Goal: Complete application form

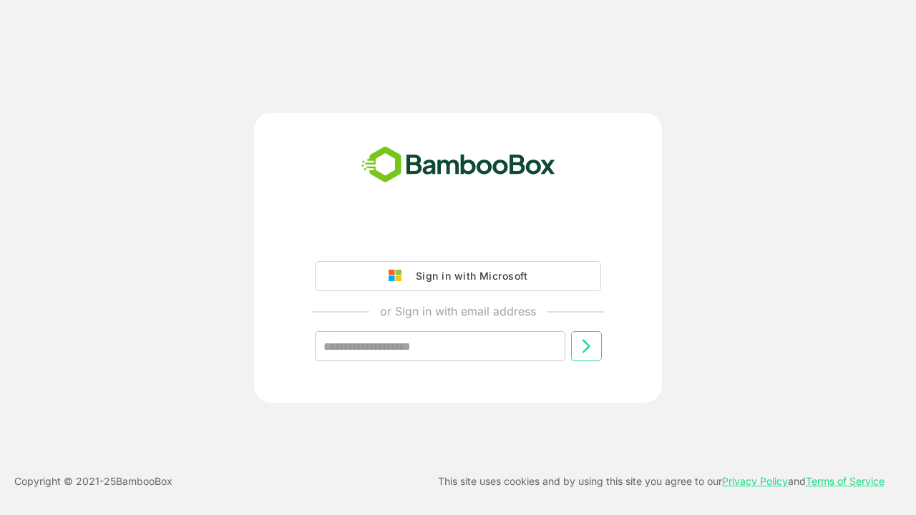
type input "**********"
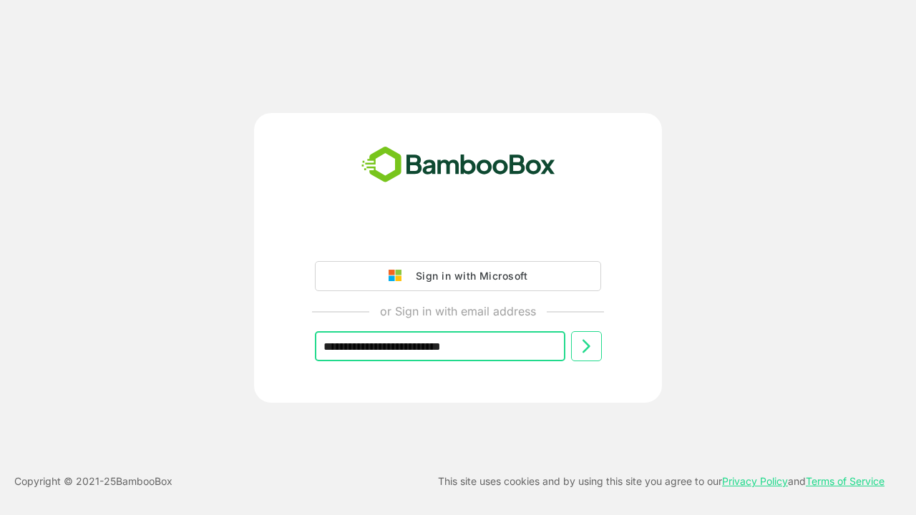
click at [586, 347] on icon at bounding box center [586, 346] width 17 height 17
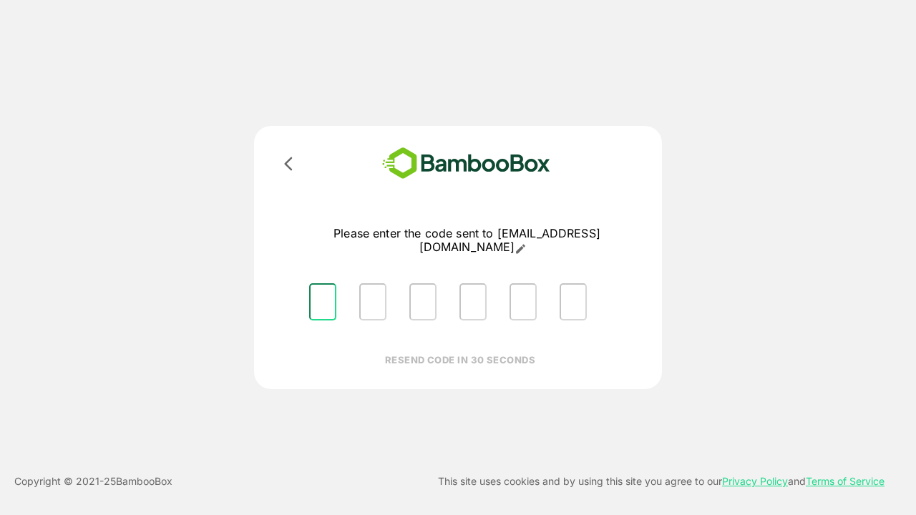
type input "*"
